Goal: Task Accomplishment & Management: Manage account settings

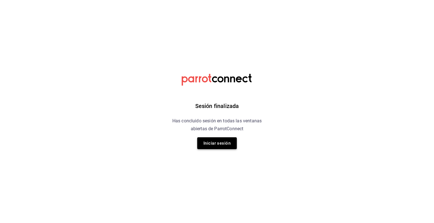
click at [218, 139] on button "Iniciar sesión" at bounding box center [217, 143] width 40 height 12
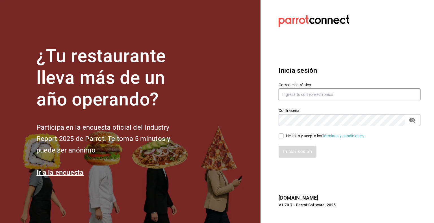
type input "[PERSON_NAME][EMAIL_ADDRESS][PERSON_NAME][DOMAIN_NAME]"
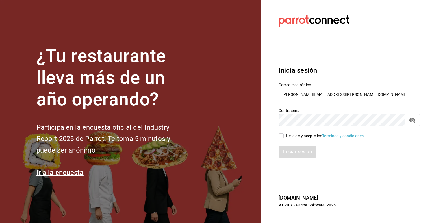
click at [281, 136] on input "He leído y acepto los Términos y condiciones." at bounding box center [280, 136] width 5 height 5
checkbox input "true"
click at [289, 151] on button "Iniciar sesión" at bounding box center [297, 152] width 38 height 12
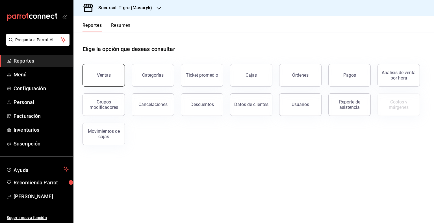
click at [112, 79] on button "Ventas" at bounding box center [103, 75] width 42 height 23
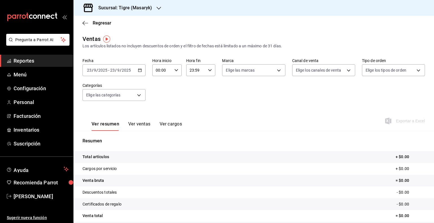
click at [138, 70] on icon "button" at bounding box center [140, 70] width 4 height 4
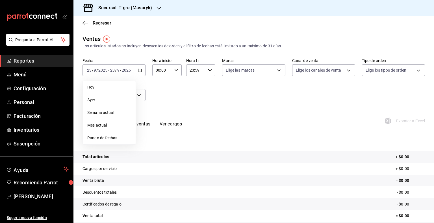
click at [193, 98] on div "Fecha 2025-09-23 23 / 9 / 2025 - 2025-09-23 23 / 9 / 2025 Hoy Ayer Semana actua…" at bounding box center [253, 83] width 342 height 50
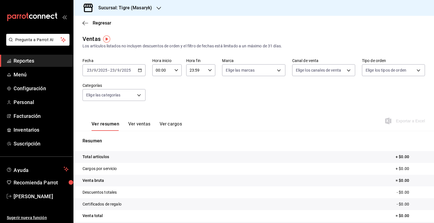
click at [143, 70] on div "2025-09-23 23 / 9 / 2025 - 2025-09-23 23 / 9 / 2025" at bounding box center [113, 70] width 63 height 12
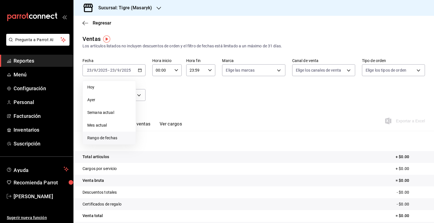
click at [104, 135] on span "Rango de fechas" at bounding box center [109, 138] width 44 height 6
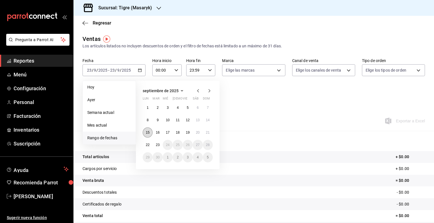
click at [148, 133] on abbr "15" at bounding box center [148, 133] width 4 height 4
click at [209, 134] on abbr "21" at bounding box center [208, 133] width 4 height 4
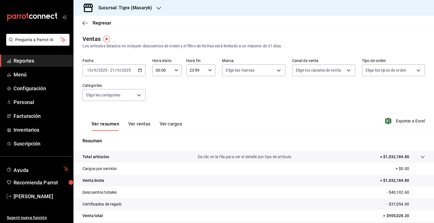
click at [174, 71] on icon "button" at bounding box center [176, 70] width 4 height 4
click at [158, 107] on span "05" at bounding box center [158, 106] width 5 height 5
type input "05:00"
click at [210, 69] on div at bounding box center [217, 111] width 434 height 223
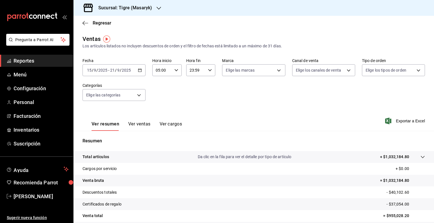
click at [209, 70] on \(Stroke\) "button" at bounding box center [209, 70] width 3 height 2
click at [192, 87] on span "04" at bounding box center [191, 85] width 5 height 5
type input "04:59"
click at [267, 70] on div at bounding box center [217, 111] width 434 height 223
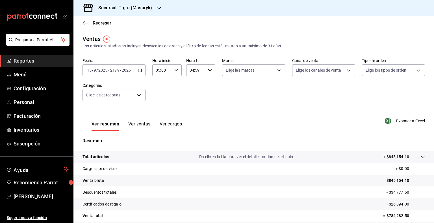
click at [267, 70] on body "Pregunta a Parrot AI Reportes Menú Configuración Personal Facturación Inventari…" at bounding box center [217, 111] width 434 height 223
click at [237, 93] on span "Ver todas" at bounding box center [244, 92] width 17 height 6
type input "0f86158e-2edf-4eb8-b958-7d07c808eb5c"
checkbox input "true"
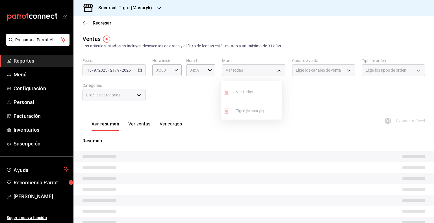
click at [328, 71] on div at bounding box center [217, 111] width 434 height 223
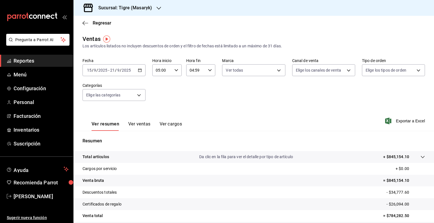
click at [328, 71] on body "Pregunta a Parrot AI Reportes Menú Configuración Personal Facturación Inventari…" at bounding box center [217, 111] width 434 height 223
click at [296, 93] on input "checkbox" at bounding box center [295, 92] width 5 height 5
checkbox input "true"
type input "PARROT,UBER_EATS,RAPPI,DIDI_FOOD,ONLINE"
checkbox input "true"
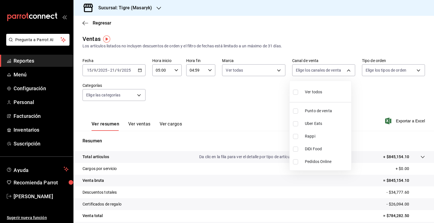
checkbox input "true"
click at [376, 66] on div at bounding box center [217, 111] width 434 height 223
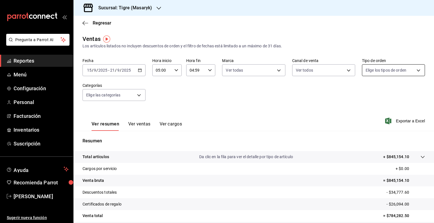
click at [375, 70] on body "Pregunta a Parrot AI Reportes Menú Configuración Personal Facturación Inventari…" at bounding box center [217, 111] width 434 height 223
click at [364, 95] on input "checkbox" at bounding box center [364, 92] width 5 height 5
checkbox input "true"
type input "055f9661-bd08-44a8-b190-ece87b7249e5,EXTERNAL"
checkbox input "true"
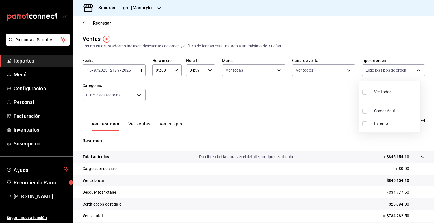
checkbox input "true"
click at [151, 110] on div at bounding box center [217, 111] width 434 height 223
click at [139, 96] on body "Pregunta a Parrot AI Reportes Menú Configuración Personal Facturación Inventari…" at bounding box center [217, 111] width 434 height 223
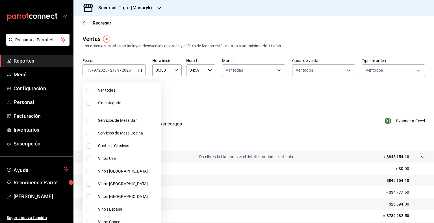
click at [97, 90] on li "Ver todas" at bounding box center [122, 90] width 78 height 13
type input "7cd27861-1019-4265-ada8-0a6349b72ebc,77c47ebf-2aa7-4ca3-900f-d4e8133ed13d,d84ff…"
checkbox input "true"
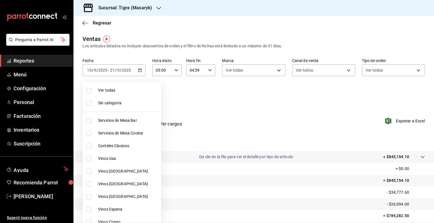
checkbox input "true"
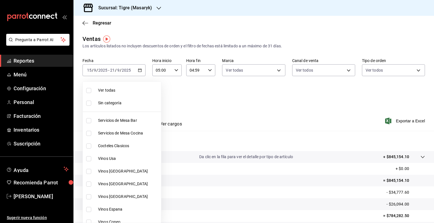
checkbox input "true"
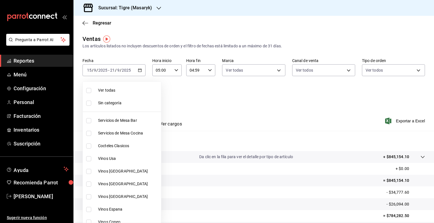
checkbox input "true"
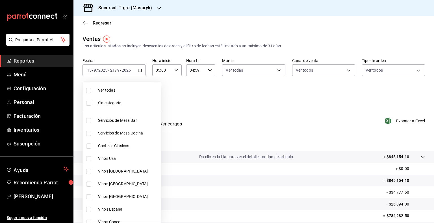
checkbox input "true"
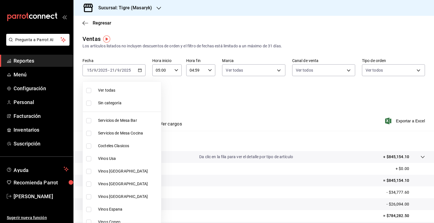
checkbox input "true"
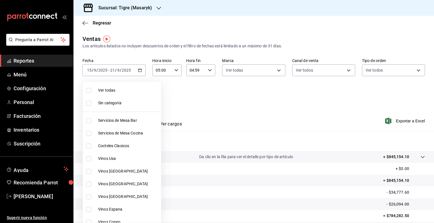
checkbox input "true"
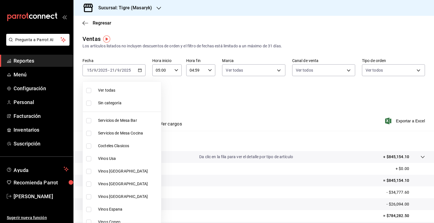
checkbox input "true"
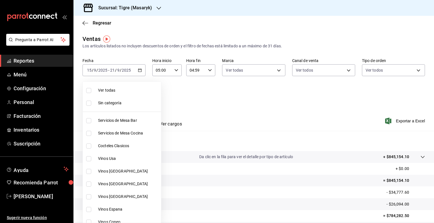
checkbox input "true"
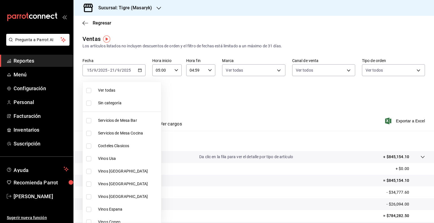
checkbox input "true"
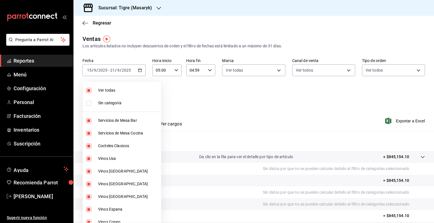
click at [219, 97] on div at bounding box center [217, 111] width 434 height 223
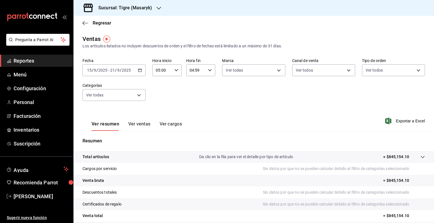
click at [140, 68] on div "2025-09-15 15 / 9 / 2025 - 2025-09-21 21 / 9 / 2025" at bounding box center [113, 70] width 63 height 12
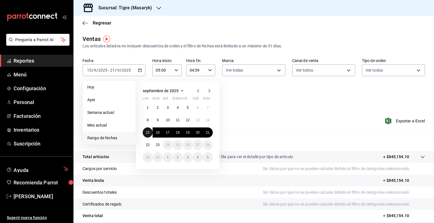
click at [147, 131] on abbr "15" at bounding box center [148, 133] width 4 height 4
click at [148, 142] on button "22" at bounding box center [148, 145] width 10 height 10
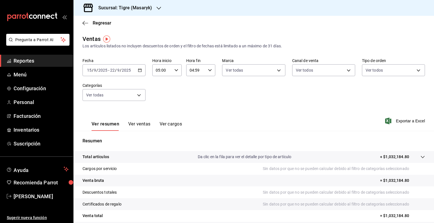
click at [269, 110] on div "Ver resumen Ver ventas Ver cargos Exportar a Excel" at bounding box center [253, 119] width 360 height 23
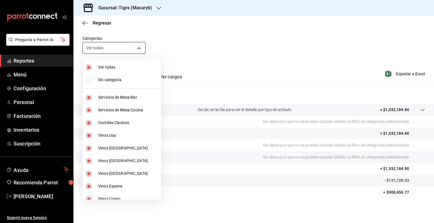
click at [140, 48] on body "Pregunta a Parrot AI Reportes Menú Configuración Personal Facturación Inventari…" at bounding box center [217, 111] width 434 height 223
click at [196, 53] on div at bounding box center [217, 111] width 434 height 223
click at [88, 82] on input "checkbox" at bounding box center [88, 80] width 5 height 5
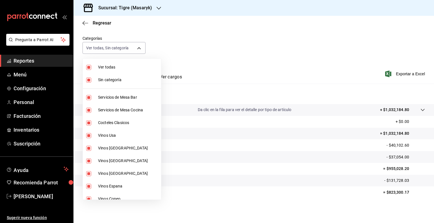
drag, startPoint x: 88, startPoint y: 82, endPoint x: 104, endPoint y: 80, distance: 16.2
click at [104, 80] on span "Sin categoría" at bounding box center [128, 80] width 61 height 6
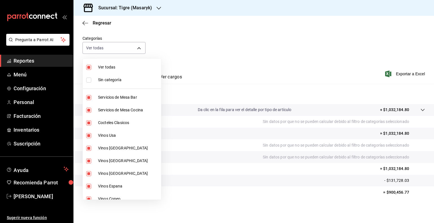
click at [91, 81] on input "checkbox" at bounding box center [88, 80] width 5 height 5
checkbox input "true"
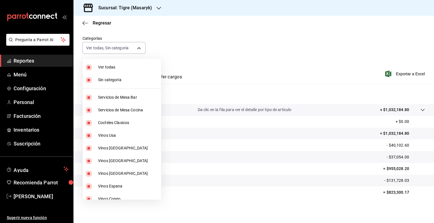
click at [33, 197] on div at bounding box center [217, 111] width 434 height 223
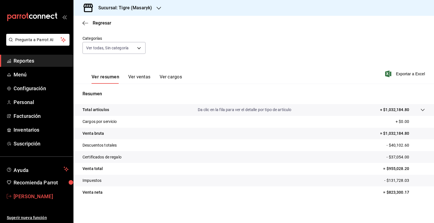
click at [33, 197] on span "Rene Valdez" at bounding box center [41, 197] width 55 height 8
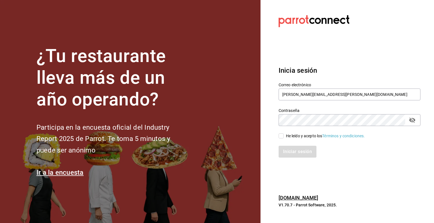
click at [282, 137] on input "He leído y acepto los Términos y condiciones." at bounding box center [280, 136] width 5 height 5
checkbox input "true"
click at [290, 155] on button "Iniciar sesión" at bounding box center [297, 152] width 38 height 12
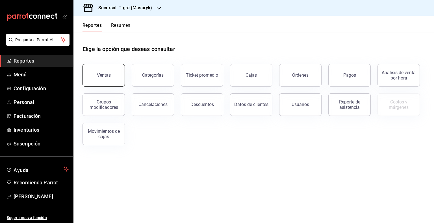
click at [96, 75] on button "Ventas" at bounding box center [103, 75] width 42 height 23
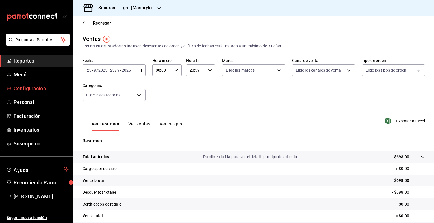
click at [37, 88] on span "Configuración" at bounding box center [41, 89] width 55 height 8
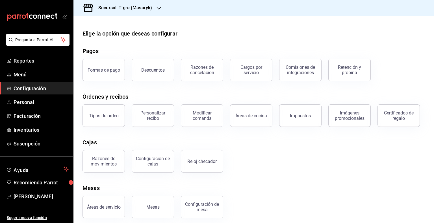
scroll to position [4, 0]
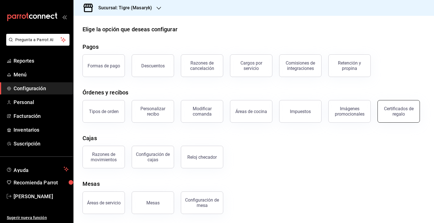
click at [398, 112] on div "Certificados de regalo" at bounding box center [398, 111] width 35 height 11
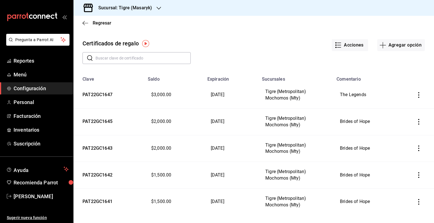
click at [109, 58] on input "text" at bounding box center [142, 58] width 95 height 11
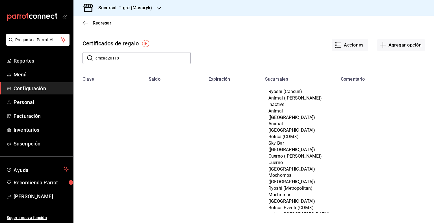
type input "emcad20118"
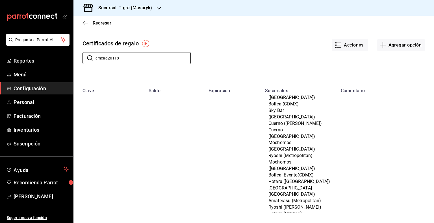
scroll to position [63, 0]
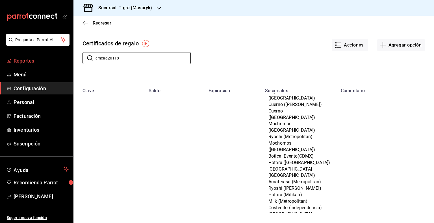
drag, startPoint x: 124, startPoint y: 58, endPoint x: 0, endPoint y: 64, distance: 123.5
drag, startPoint x: 0, startPoint y: 64, endPoint x: 124, endPoint y: 59, distance: 123.5
click at [124, 59] on input "emcad20118" at bounding box center [142, 58] width 95 height 11
drag, startPoint x: 124, startPoint y: 59, endPoint x: 77, endPoint y: 60, distance: 46.9
click at [77, 60] on div "​ emcad20118 ​" at bounding box center [131, 53] width 117 height 21
